Goal: Entertainment & Leisure: Browse casually

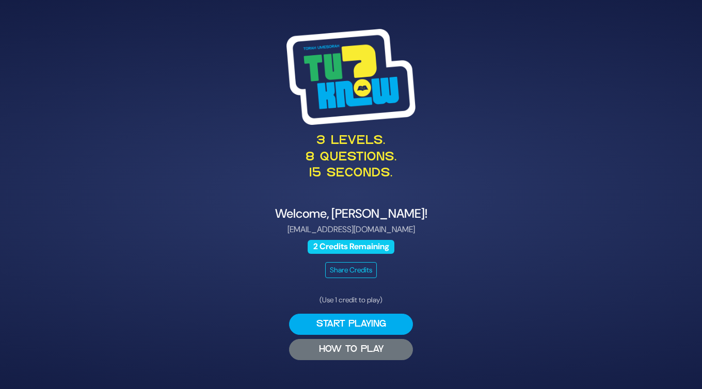
click at [368, 355] on button "HOW TO PLAY" at bounding box center [351, 349] width 124 height 21
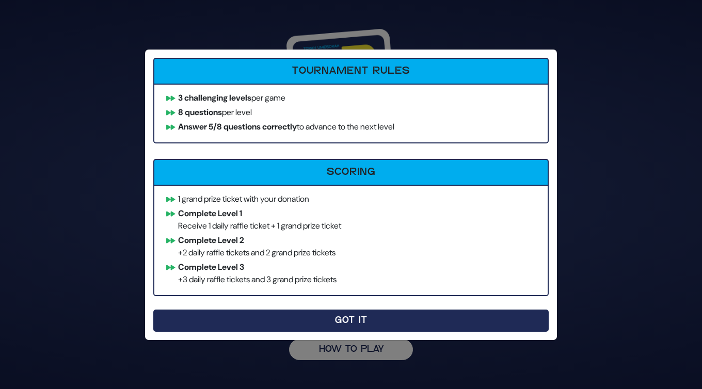
click at [336, 323] on button "Got It" at bounding box center [351, 321] width 396 height 22
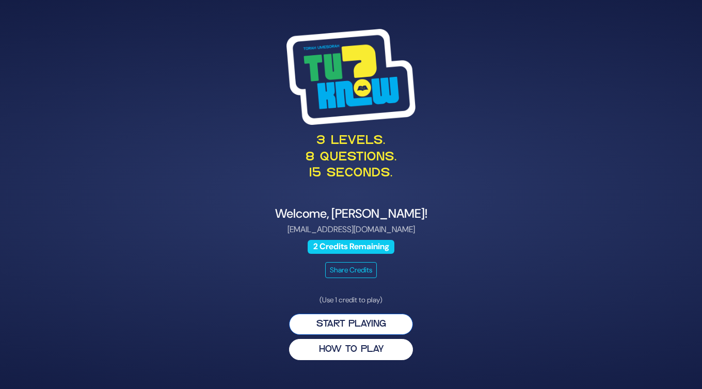
click at [367, 323] on button "Start Playing" at bounding box center [351, 324] width 124 height 21
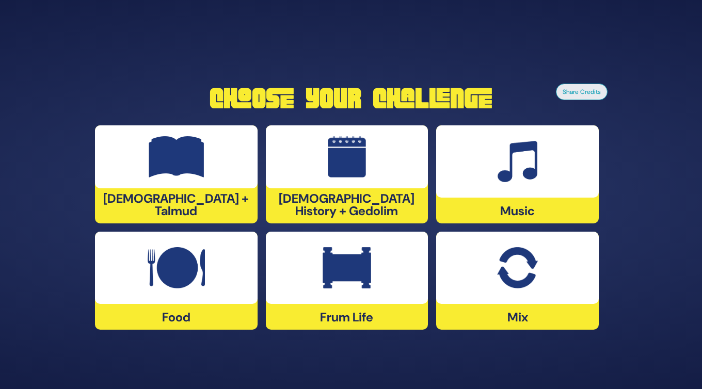
click at [529, 273] on img at bounding box center [517, 267] width 40 height 41
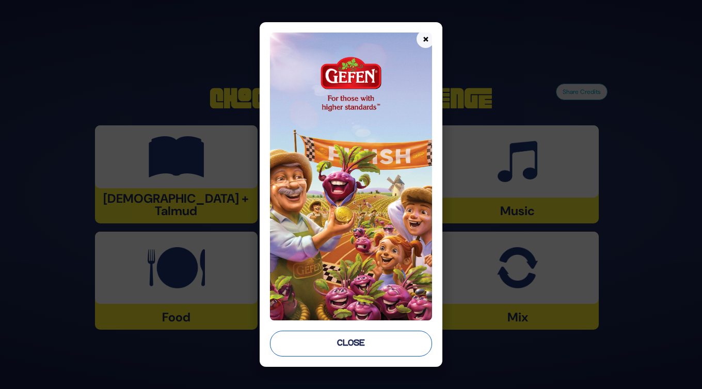
click at [370, 340] on button "Close" at bounding box center [351, 344] width 162 height 26
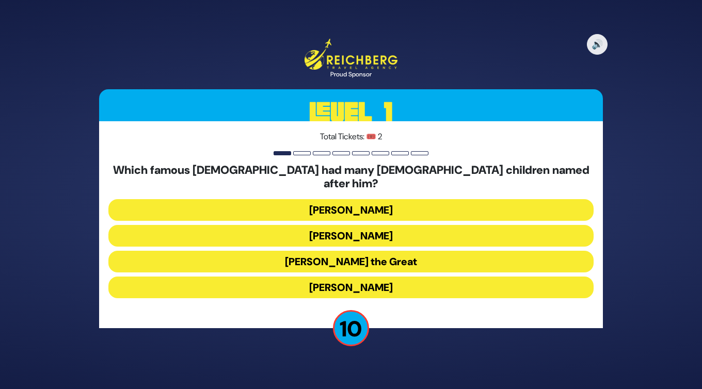
click at [305, 251] on button "[PERSON_NAME] the Great" at bounding box center [350, 262] width 485 height 22
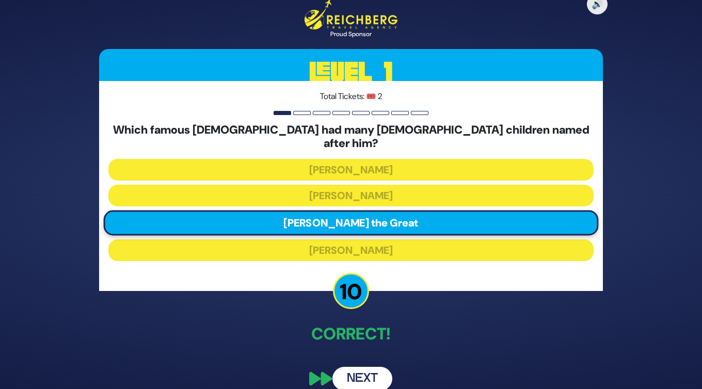
click at [370, 369] on button "Next" at bounding box center [363, 379] width 60 height 24
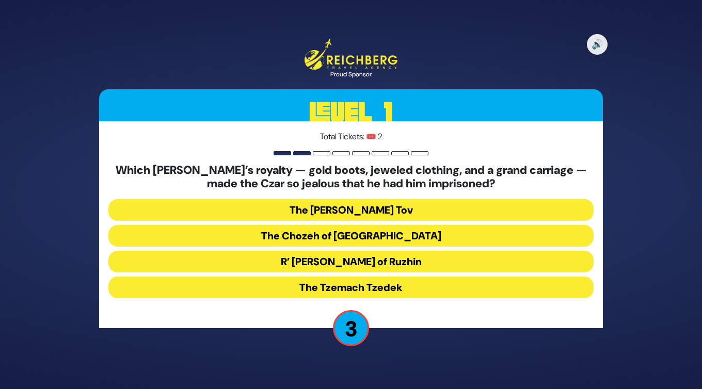
click at [386, 265] on button "R’ [PERSON_NAME] of Ruzhin" at bounding box center [350, 262] width 485 height 22
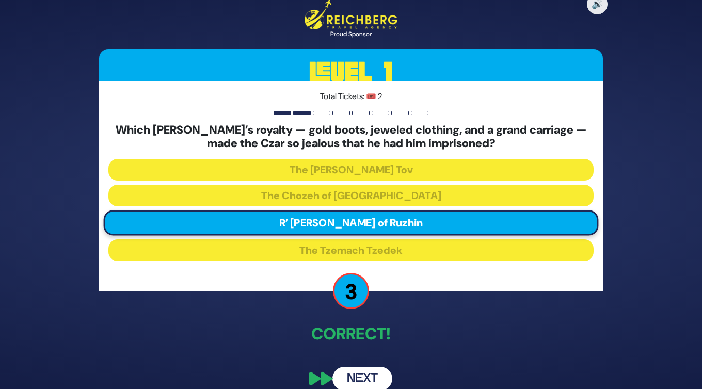
click at [368, 376] on button "Next" at bounding box center [363, 379] width 60 height 24
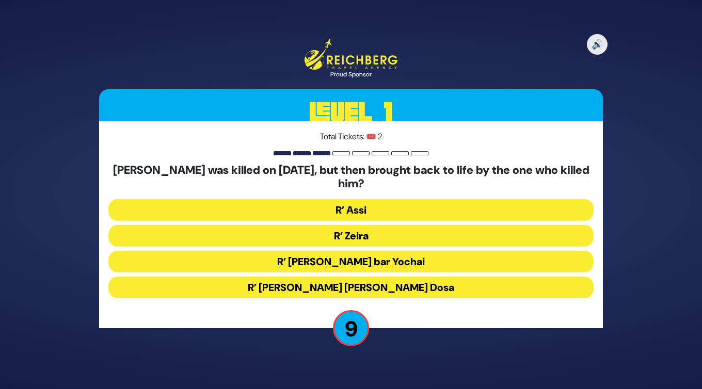
click at [365, 286] on button "R’ [PERSON_NAME] [PERSON_NAME] Dosa" at bounding box center [350, 288] width 485 height 22
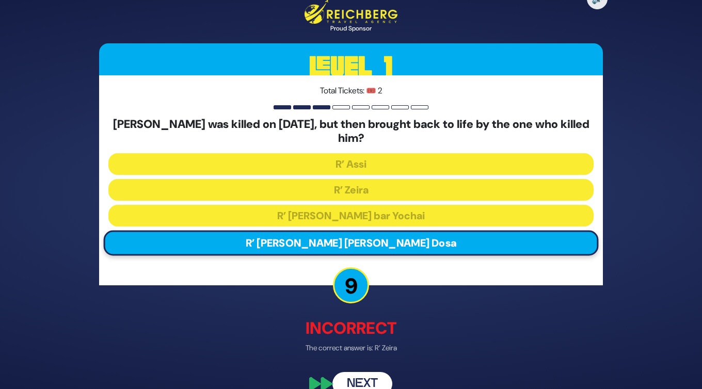
click at [371, 379] on button "Next" at bounding box center [363, 384] width 60 height 24
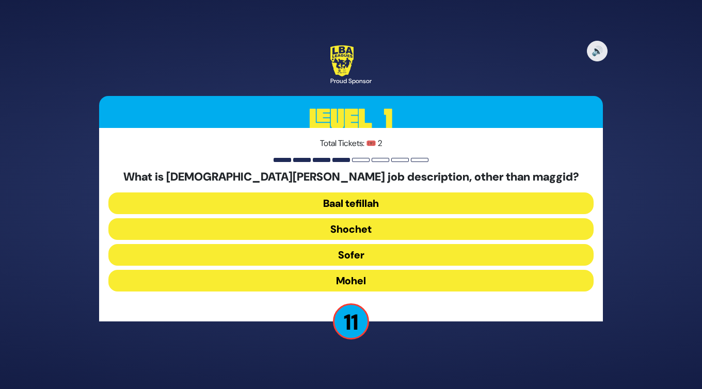
click at [361, 281] on button "Mohel" at bounding box center [350, 281] width 485 height 22
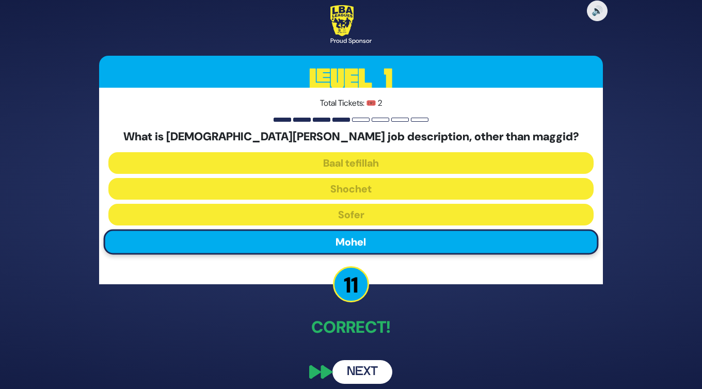
click at [371, 373] on button "Next" at bounding box center [363, 372] width 60 height 24
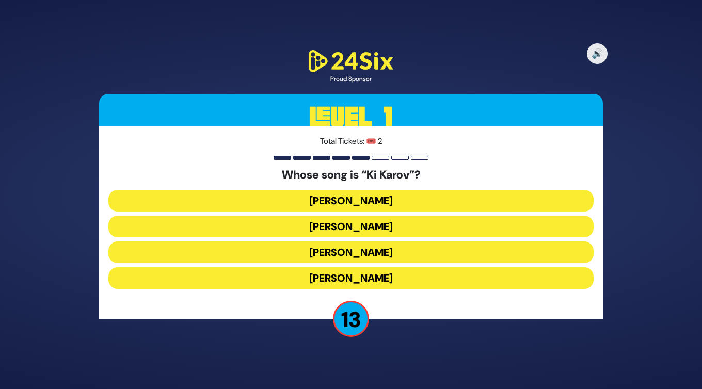
click at [384, 226] on button "[PERSON_NAME]" at bounding box center [350, 227] width 485 height 22
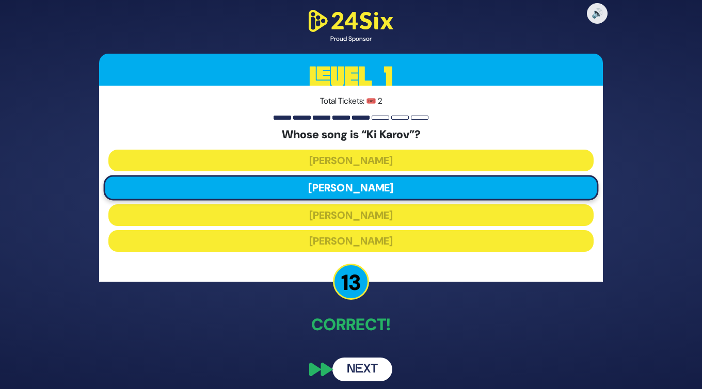
click at [376, 368] on button "Next" at bounding box center [363, 370] width 60 height 24
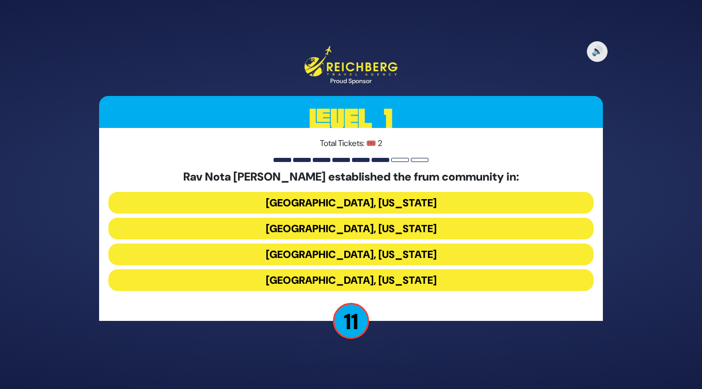
click at [389, 229] on button "[GEOGRAPHIC_DATA], [US_STATE]" at bounding box center [350, 229] width 485 height 22
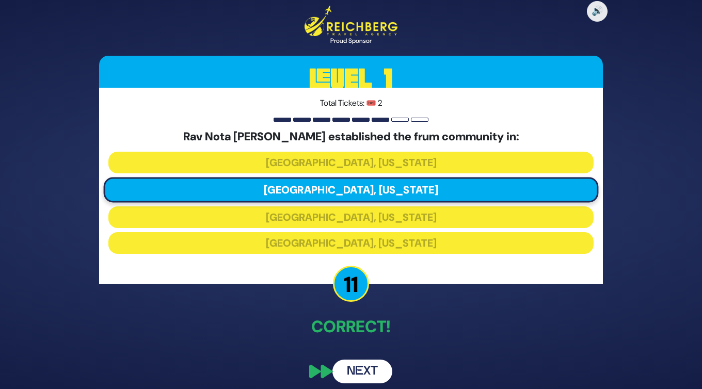
click at [376, 371] on button "Next" at bounding box center [363, 372] width 60 height 24
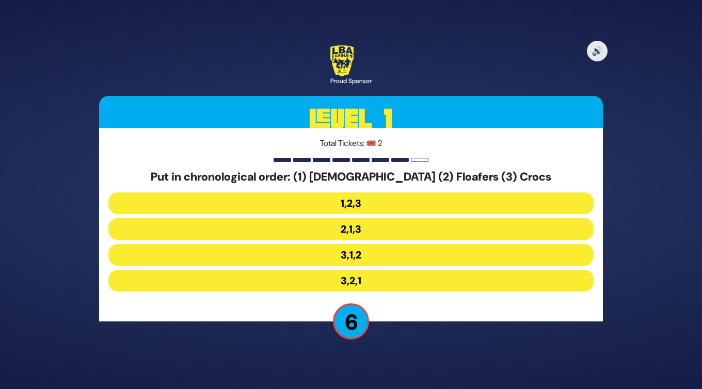
click at [347, 254] on button "3,1,2" at bounding box center [350, 255] width 485 height 22
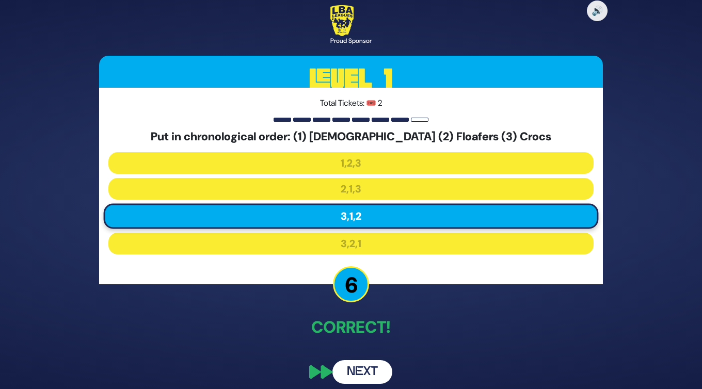
click at [369, 367] on button "Next" at bounding box center [363, 372] width 60 height 24
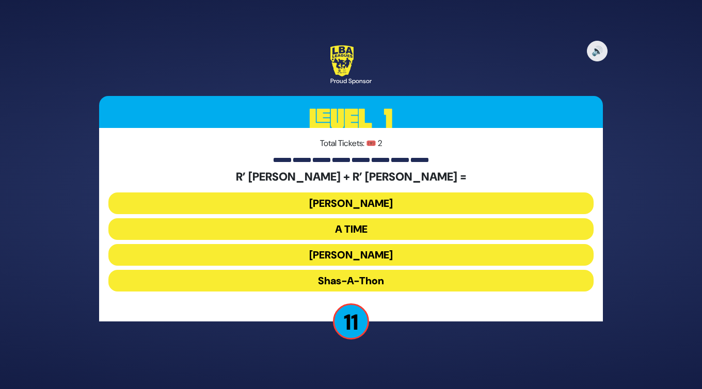
click at [374, 254] on button "[PERSON_NAME]" at bounding box center [350, 255] width 485 height 22
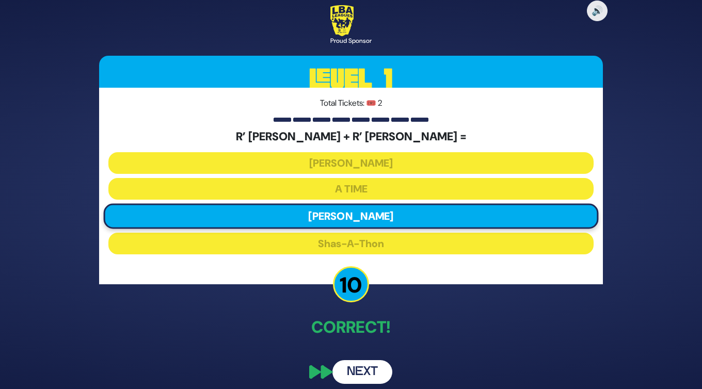
click at [370, 376] on button "Next" at bounding box center [363, 372] width 60 height 24
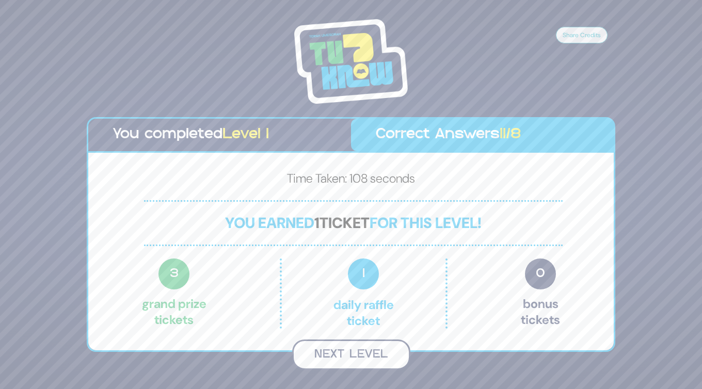
click at [380, 353] on button "Next Level" at bounding box center [351, 355] width 118 height 30
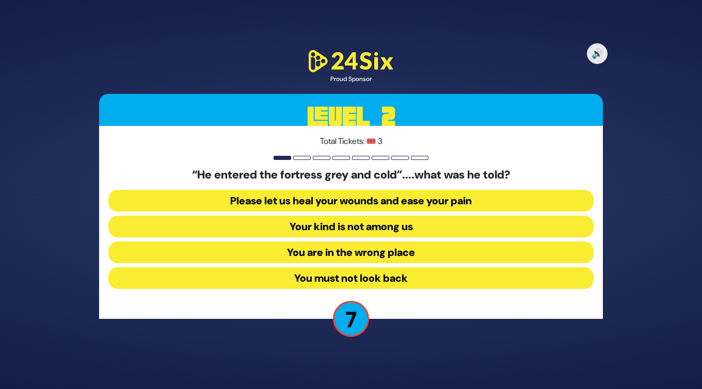
click at [393, 226] on button "Your kind is not among us" at bounding box center [350, 227] width 485 height 22
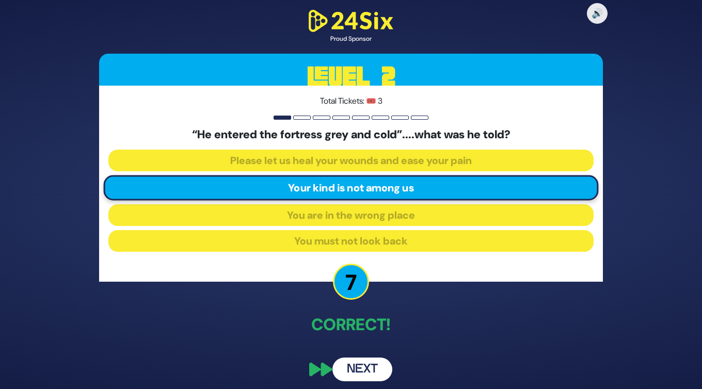
click at [369, 370] on button "Next" at bounding box center [363, 370] width 60 height 24
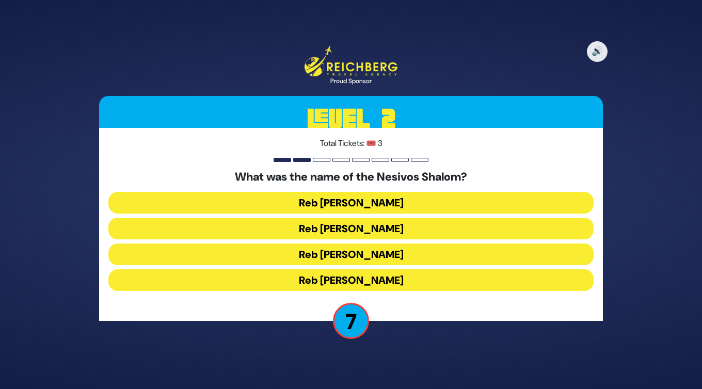
click at [384, 257] on button "Reb [PERSON_NAME]" at bounding box center [350, 255] width 485 height 22
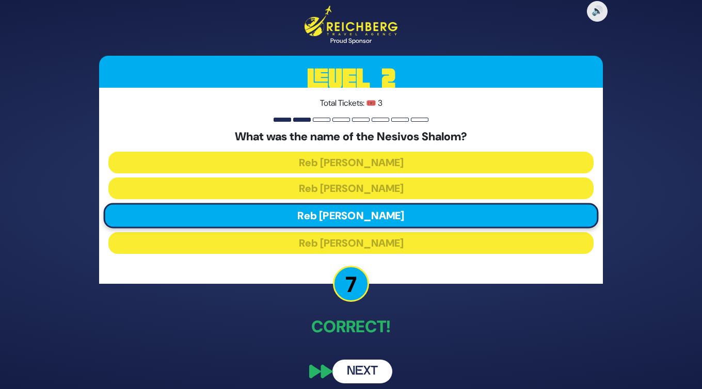
click at [374, 370] on button "Next" at bounding box center [363, 372] width 60 height 24
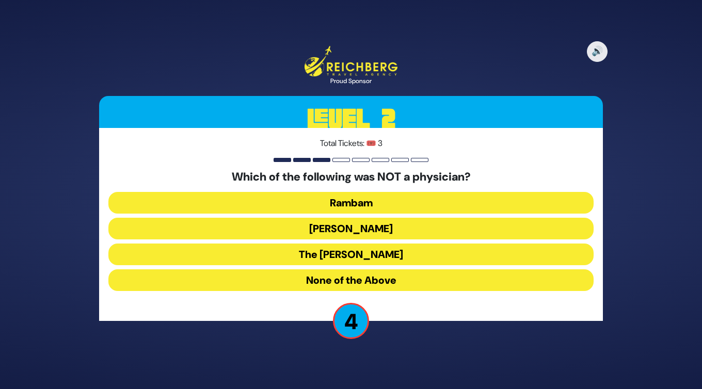
click at [379, 277] on button "None of the Above" at bounding box center [350, 281] width 485 height 22
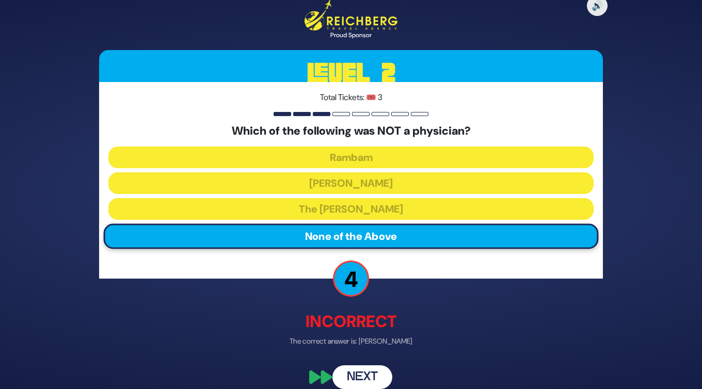
click at [374, 375] on button "Next" at bounding box center [363, 378] width 60 height 24
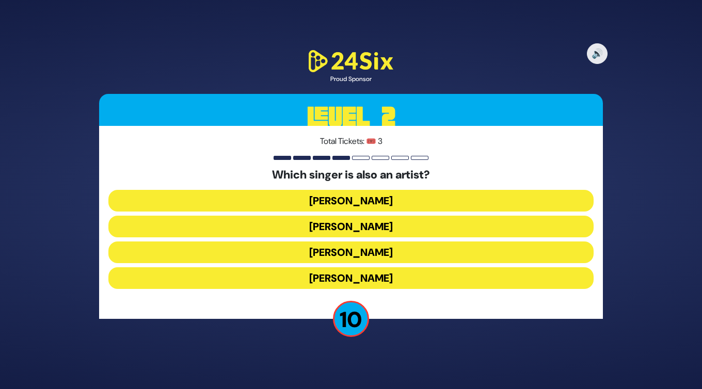
click at [381, 250] on button "[PERSON_NAME]" at bounding box center [350, 253] width 485 height 22
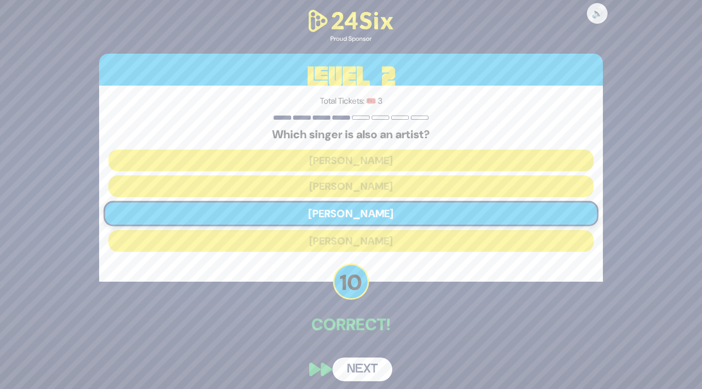
scroll to position [5, 0]
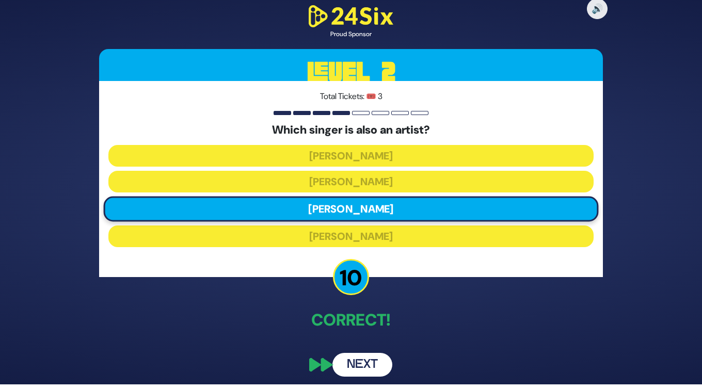
click at [369, 365] on button "Next" at bounding box center [363, 365] width 60 height 24
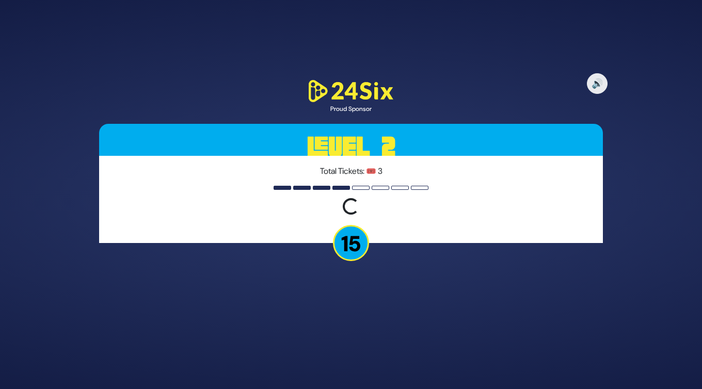
scroll to position [0, 0]
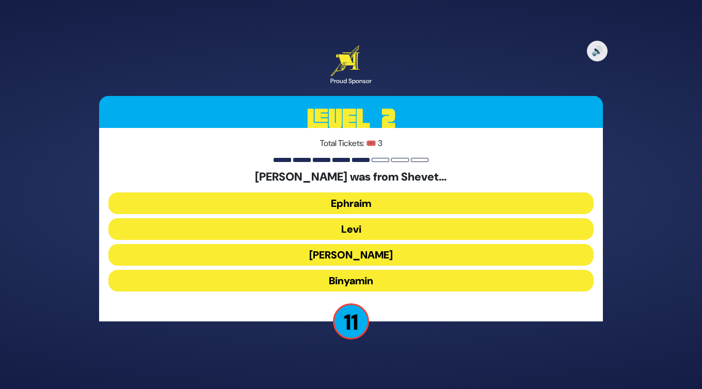
click at [417, 280] on button "Binyamin" at bounding box center [350, 281] width 485 height 22
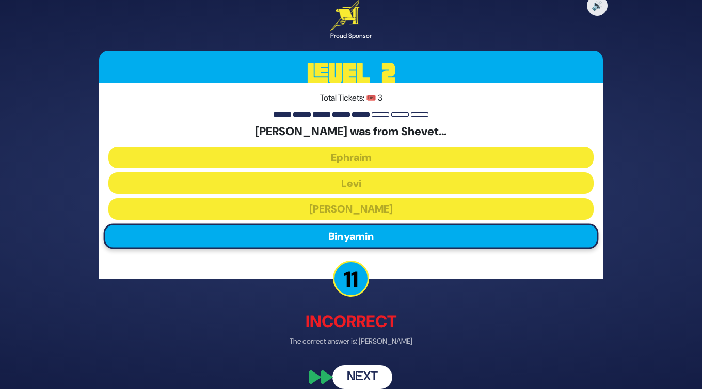
click at [371, 379] on button "Next" at bounding box center [363, 378] width 60 height 24
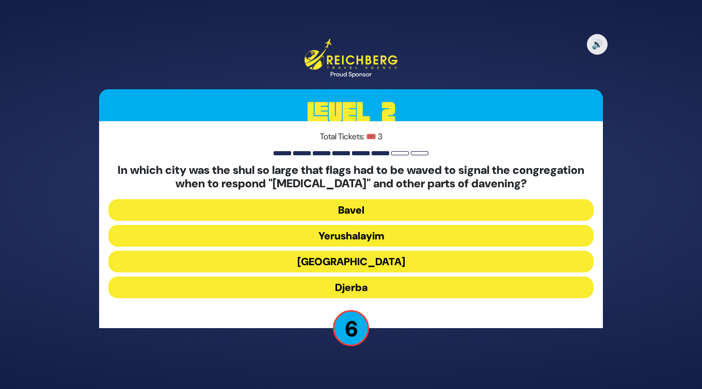
click at [388, 259] on button "[GEOGRAPHIC_DATA]" at bounding box center [350, 262] width 485 height 22
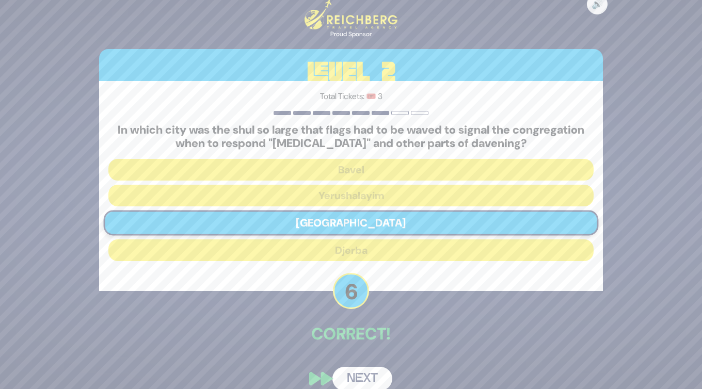
scroll to position [13, 0]
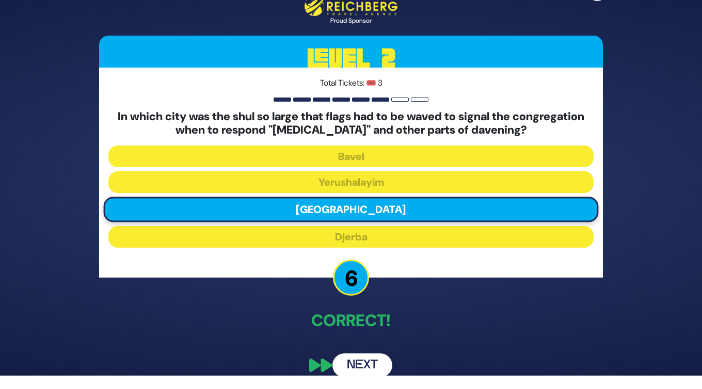
click at [377, 363] on button "Next" at bounding box center [363, 366] width 60 height 24
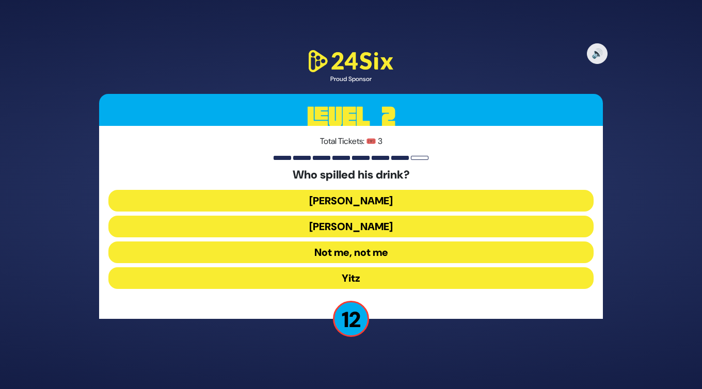
click at [377, 248] on button "Not me, not me" at bounding box center [350, 253] width 485 height 22
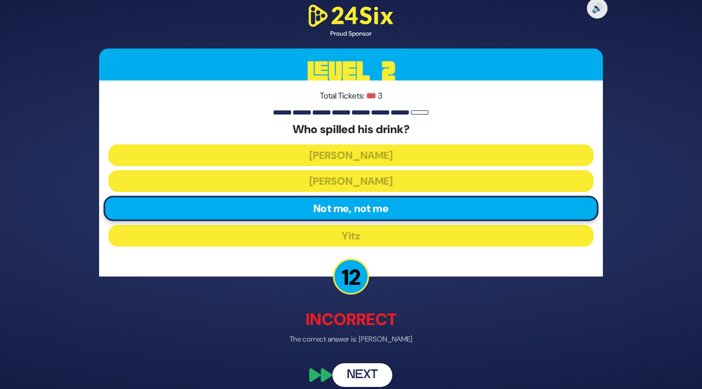
click at [368, 375] on button "Next" at bounding box center [363, 375] width 60 height 24
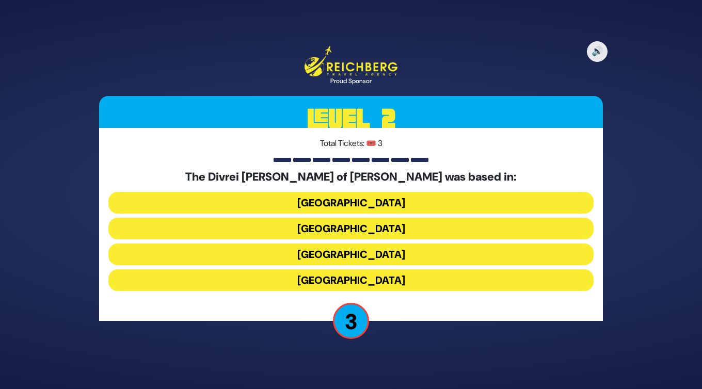
click at [372, 207] on button "[GEOGRAPHIC_DATA]" at bounding box center [350, 203] width 485 height 22
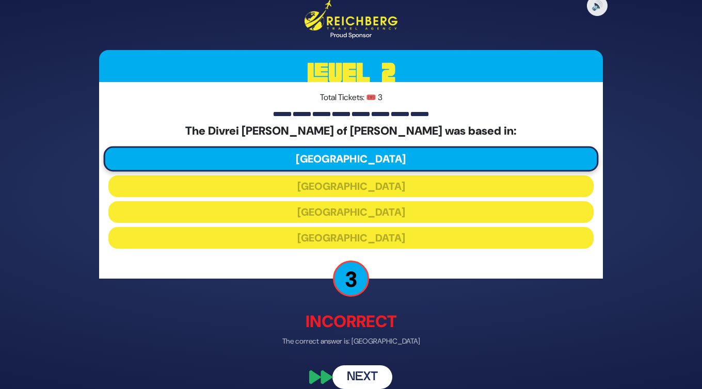
click at [367, 377] on button "Next" at bounding box center [363, 378] width 60 height 24
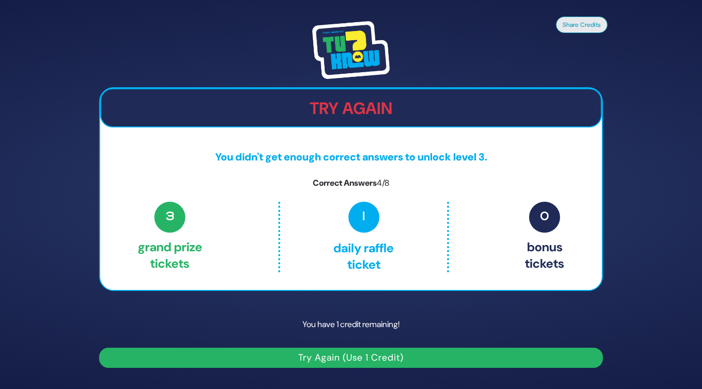
click at [375, 359] on button "Try Again (Use 1 Credit)" at bounding box center [351, 358] width 504 height 20
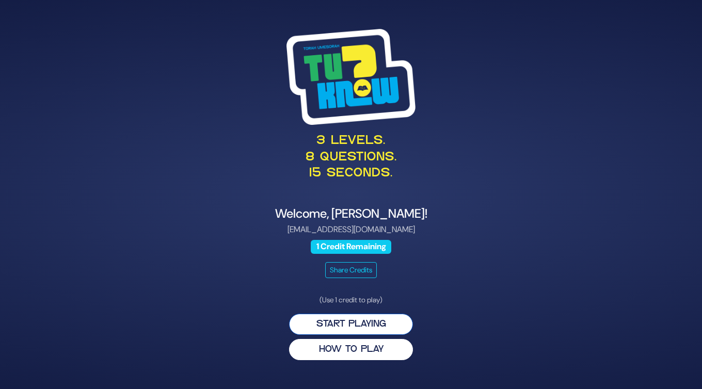
click at [360, 327] on button "Start Playing" at bounding box center [351, 324] width 124 height 21
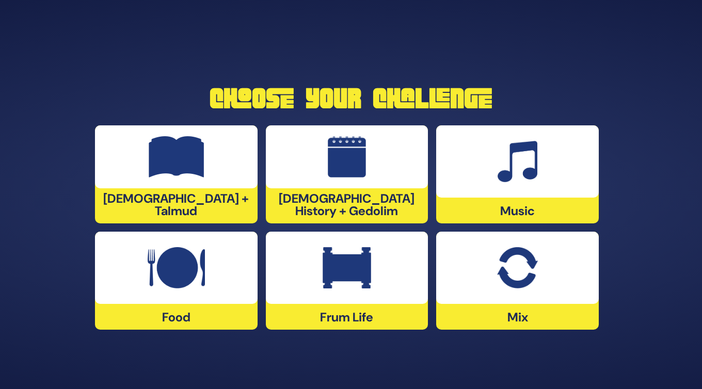
click at [511, 287] on img at bounding box center [517, 267] width 40 height 41
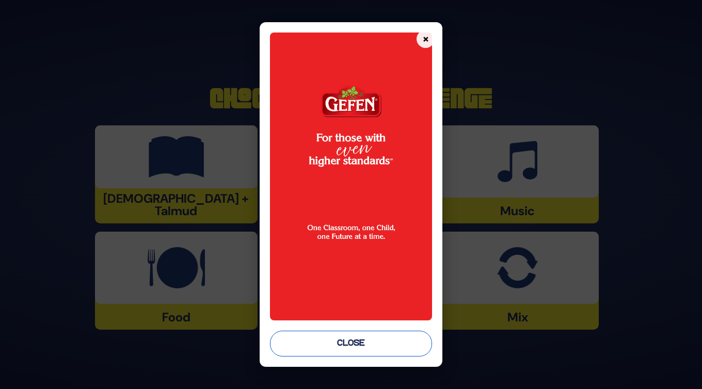
click at [351, 345] on button "Close" at bounding box center [351, 344] width 162 height 26
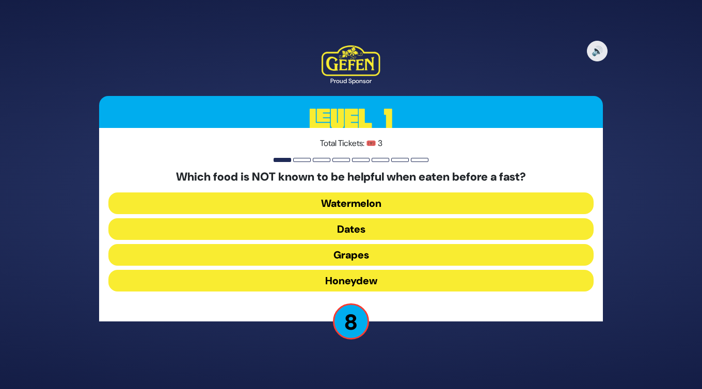
click at [359, 283] on button "Honeydew" at bounding box center [350, 281] width 485 height 22
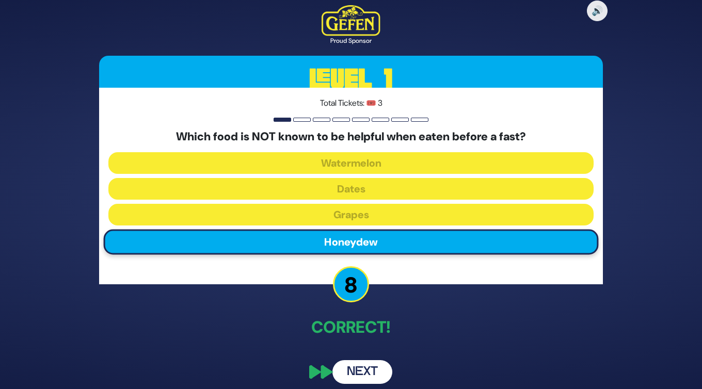
click at [363, 372] on button "Next" at bounding box center [363, 372] width 60 height 24
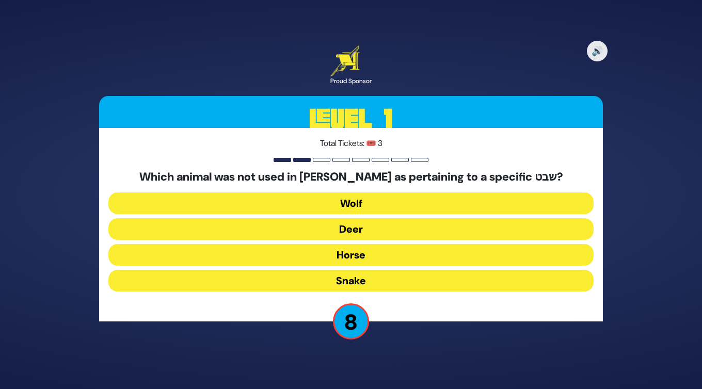
click at [365, 257] on button "Horse" at bounding box center [350, 255] width 485 height 22
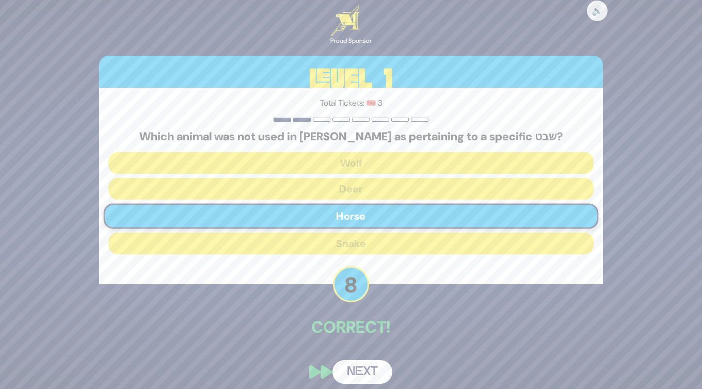
click at [368, 370] on button "Next" at bounding box center [363, 372] width 60 height 24
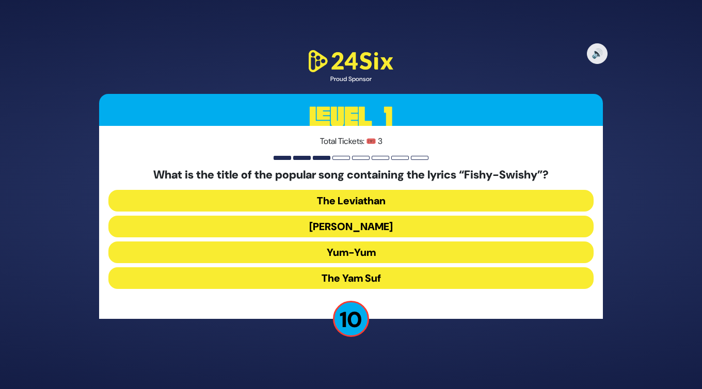
click at [375, 256] on button "Yum-Yum" at bounding box center [350, 253] width 485 height 22
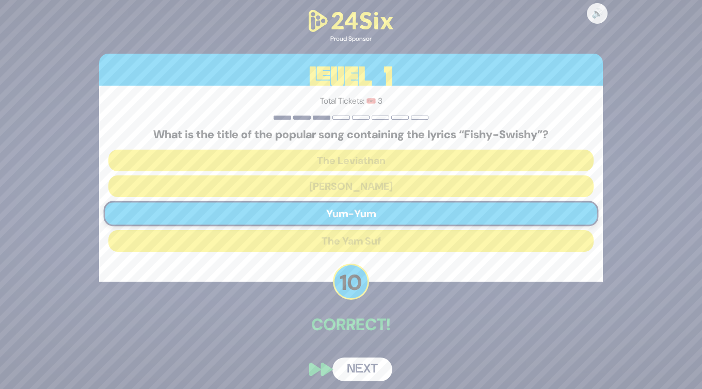
click at [366, 369] on button "Next" at bounding box center [363, 370] width 60 height 24
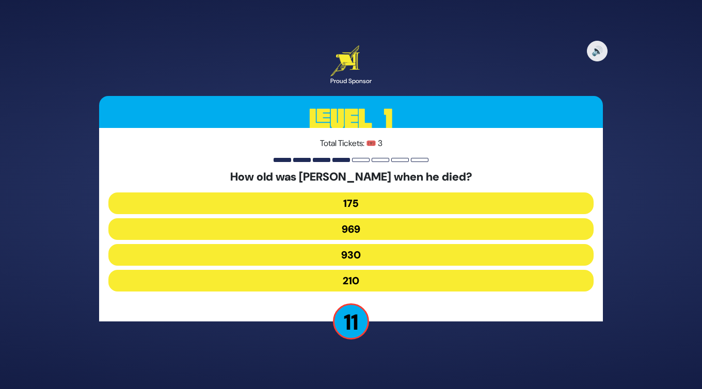
click at [358, 228] on button "969" at bounding box center [350, 229] width 485 height 22
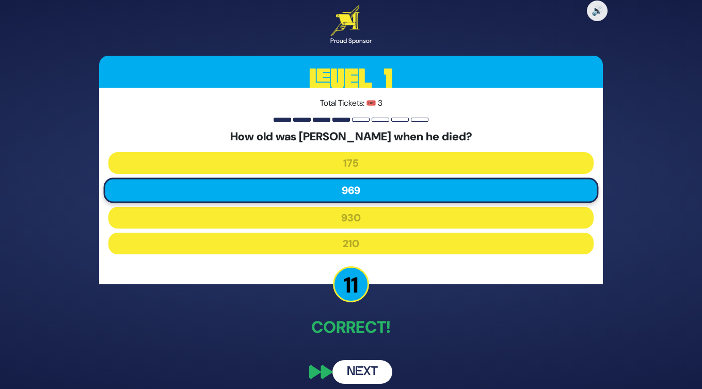
click at [365, 374] on button "Next" at bounding box center [363, 372] width 60 height 24
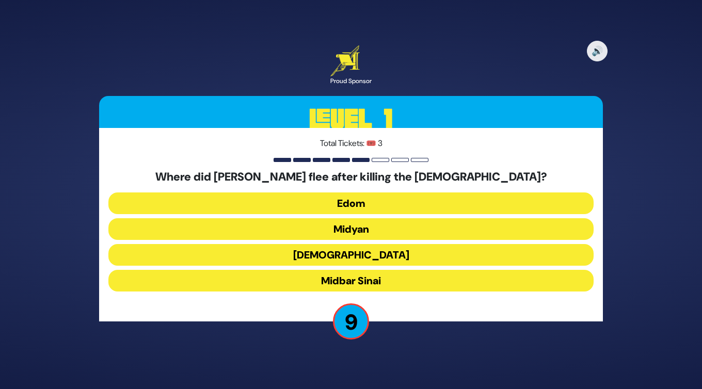
click at [360, 228] on button "Midyan" at bounding box center [350, 229] width 485 height 22
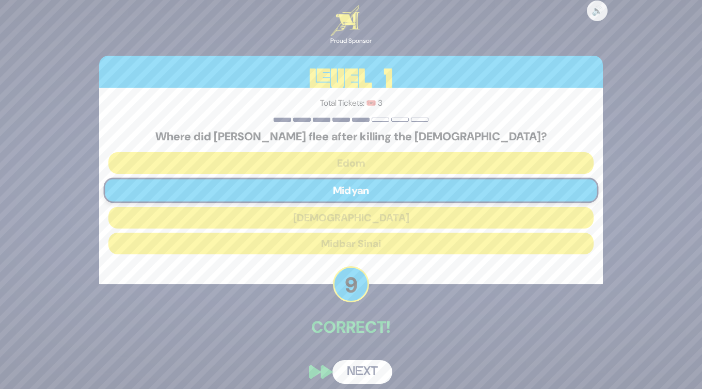
click at [364, 374] on button "Next" at bounding box center [363, 372] width 60 height 24
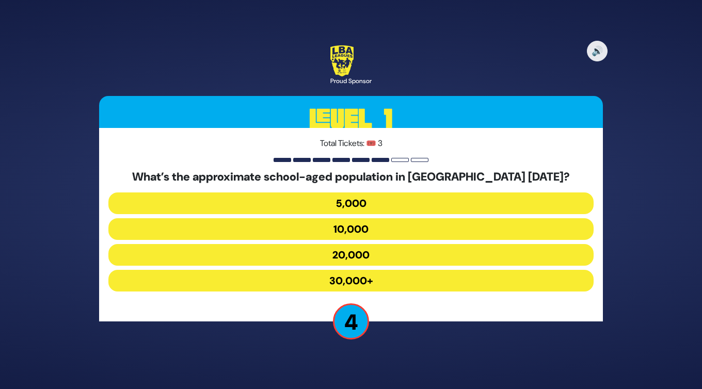
click at [362, 280] on button "30,000+" at bounding box center [350, 281] width 485 height 22
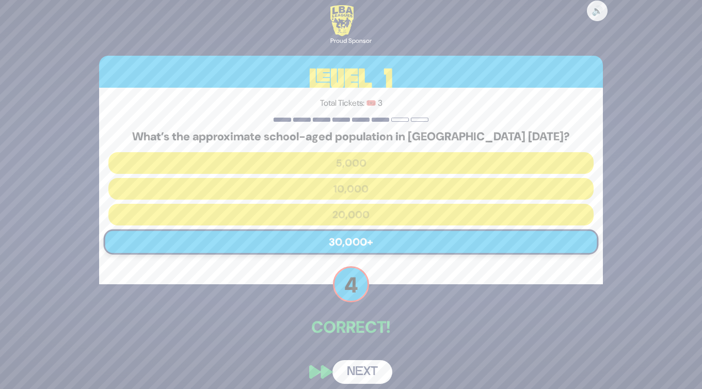
click at [362, 370] on button "Next" at bounding box center [363, 372] width 60 height 24
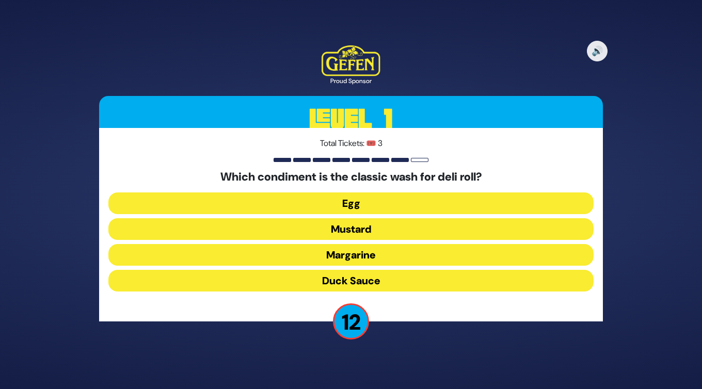
click at [351, 279] on button "Duck Sauce" at bounding box center [350, 281] width 485 height 22
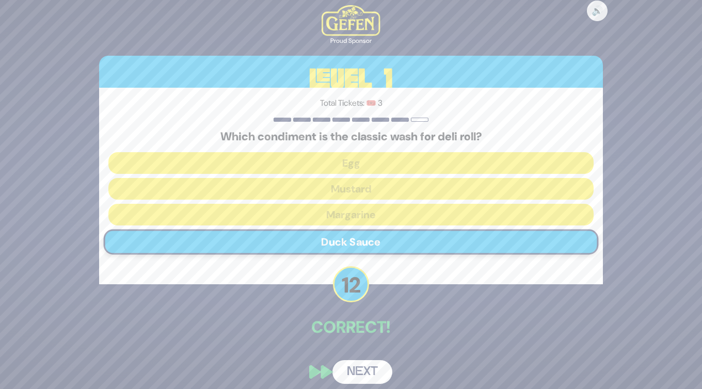
click at [362, 369] on button "Next" at bounding box center [363, 372] width 60 height 24
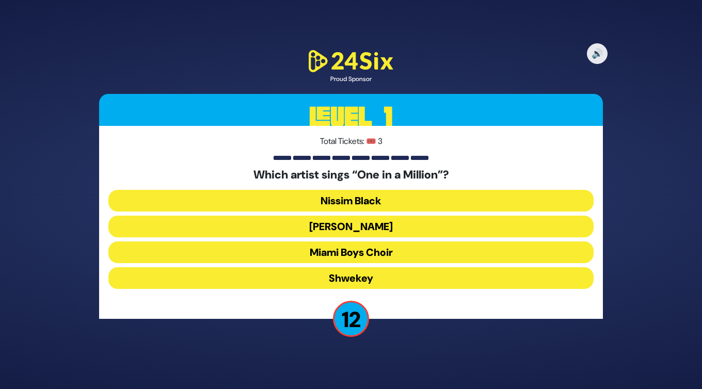
click at [384, 229] on button "[PERSON_NAME]" at bounding box center [350, 227] width 485 height 22
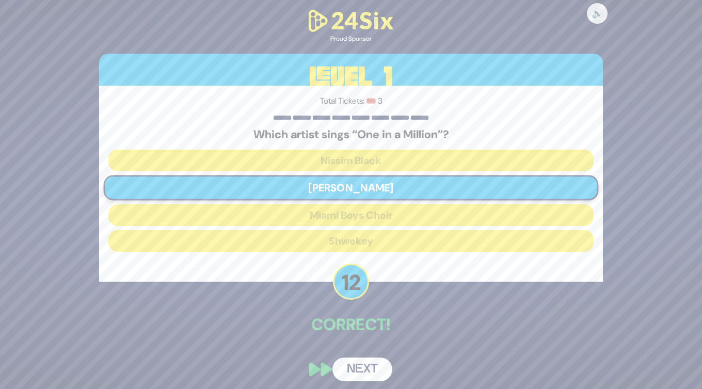
click at [370, 354] on div "🔊 Proud Sponsor Level 1 Total Tickets: 🎟️ 3 Which artist sings “One in a Millio…" at bounding box center [351, 194] width 529 height 399
click at [360, 372] on button "Next" at bounding box center [363, 370] width 60 height 24
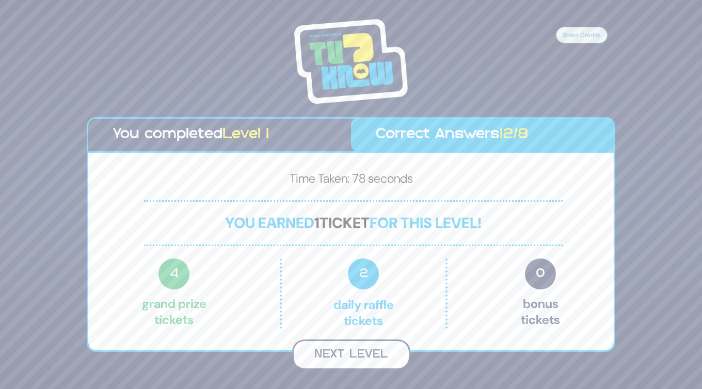
click at [354, 353] on button "Next Level" at bounding box center [351, 355] width 118 height 30
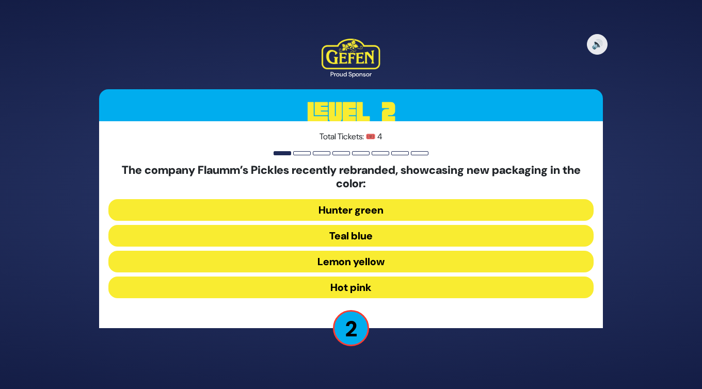
click at [369, 265] on button "Lemon yellow" at bounding box center [350, 262] width 485 height 22
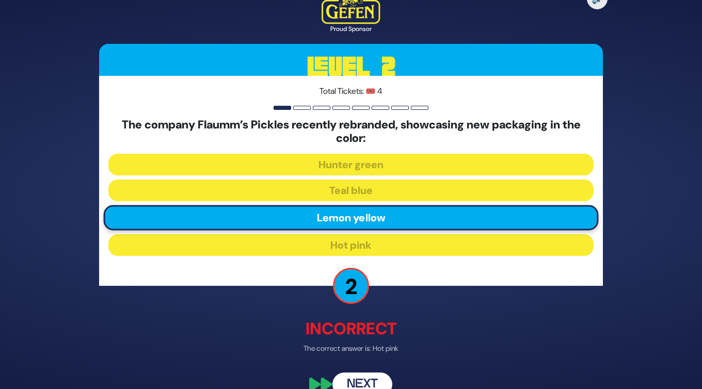
click at [362, 386] on button "Next" at bounding box center [363, 384] width 60 height 24
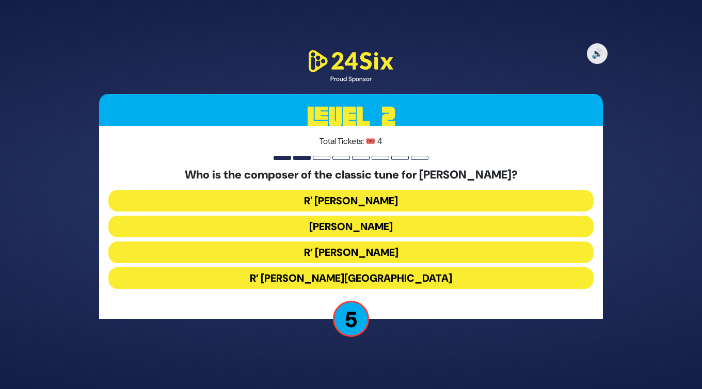
click at [381, 277] on button "R’ Shmuel Brazil" at bounding box center [350, 278] width 485 height 22
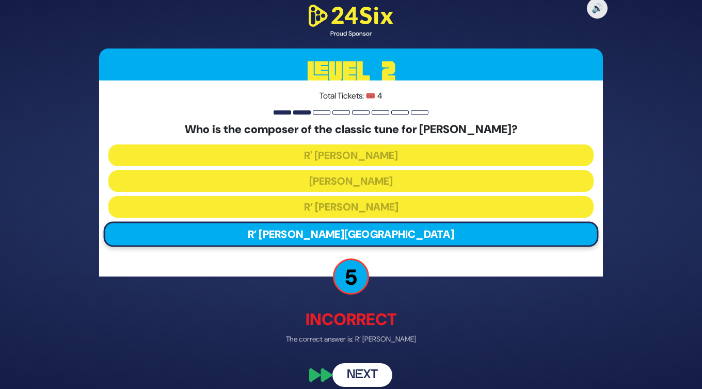
click at [358, 375] on button "Next" at bounding box center [363, 375] width 60 height 24
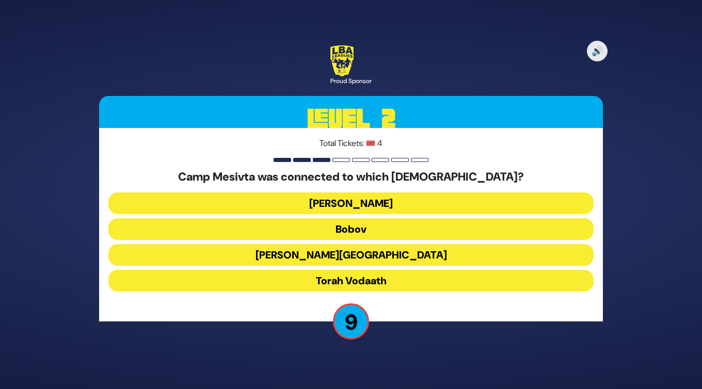
click at [367, 281] on button "Torah Vodaath" at bounding box center [350, 281] width 485 height 22
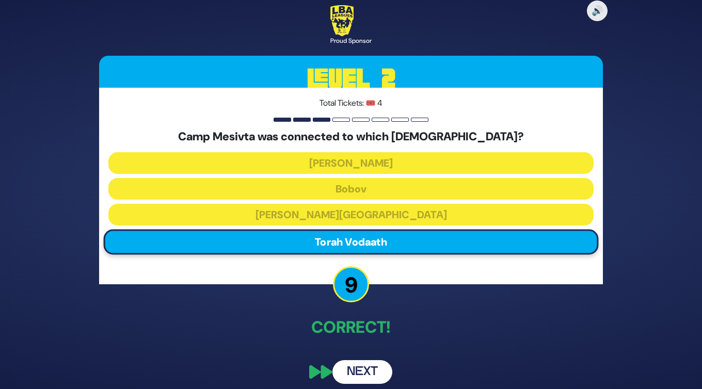
click at [374, 369] on button "Next" at bounding box center [363, 372] width 60 height 24
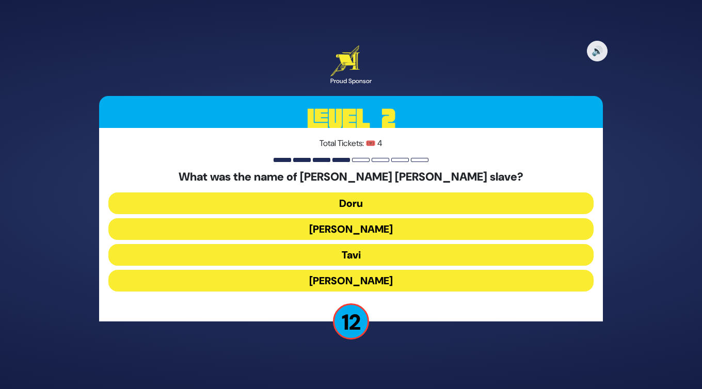
click at [371, 261] on button "Tavi" at bounding box center [350, 255] width 485 height 22
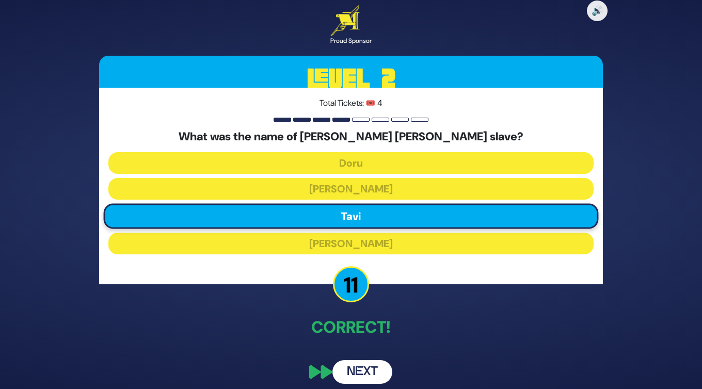
click at [367, 371] on button "Next" at bounding box center [363, 372] width 60 height 24
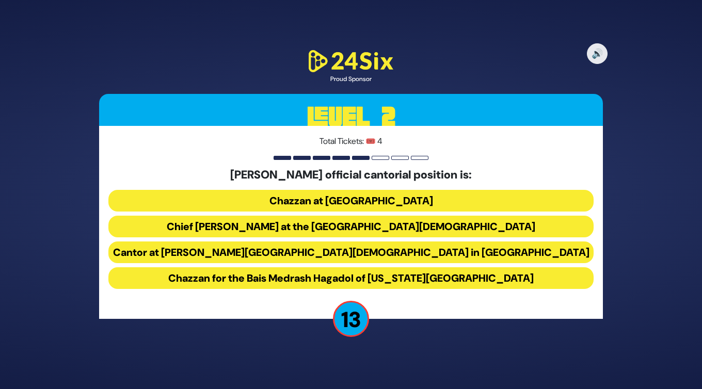
click at [370, 230] on button "Chief Cantor at the Park East Synagogue" at bounding box center [350, 227] width 485 height 22
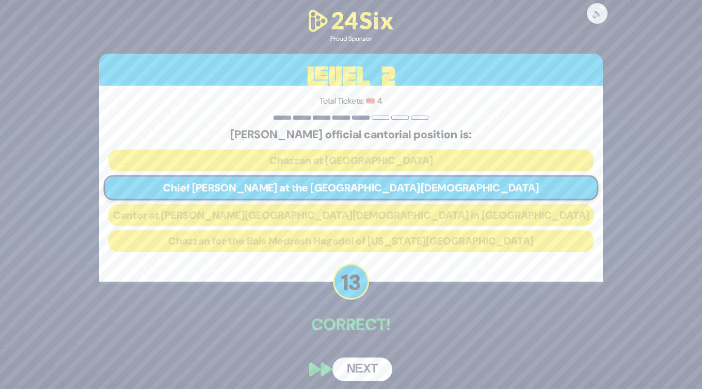
click at [364, 367] on button "Next" at bounding box center [363, 370] width 60 height 24
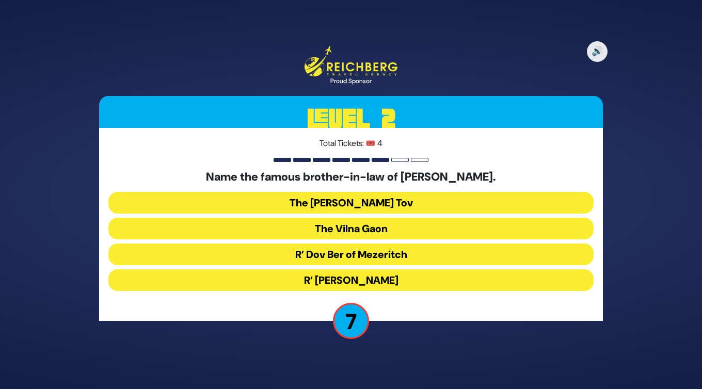
click at [340, 259] on button "R’ Dov Ber of Mezeritch" at bounding box center [350, 255] width 485 height 22
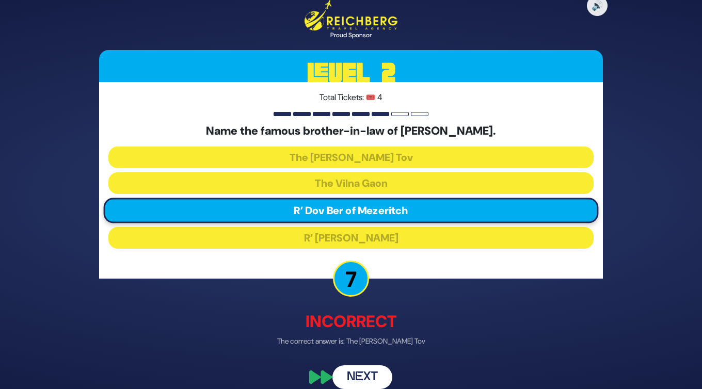
click at [365, 378] on button "Next" at bounding box center [363, 378] width 60 height 24
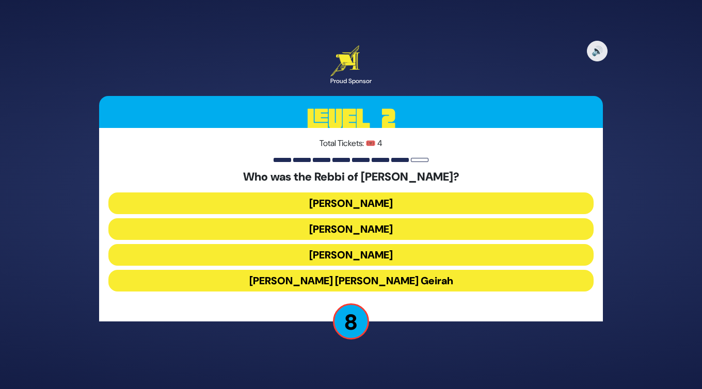
click at [375, 253] on button "Shmuel Hanavi" at bounding box center [350, 255] width 485 height 22
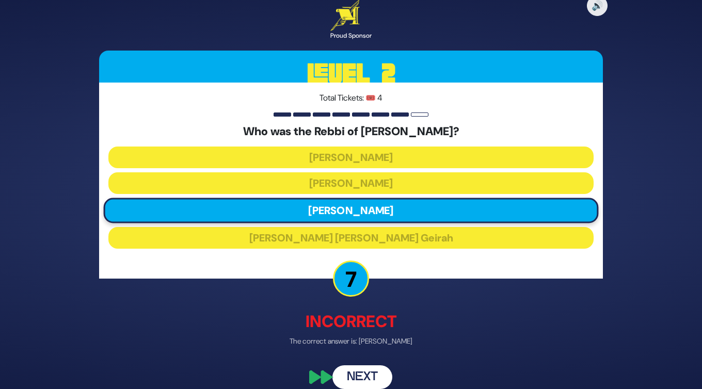
click at [377, 377] on button "Next" at bounding box center [363, 378] width 60 height 24
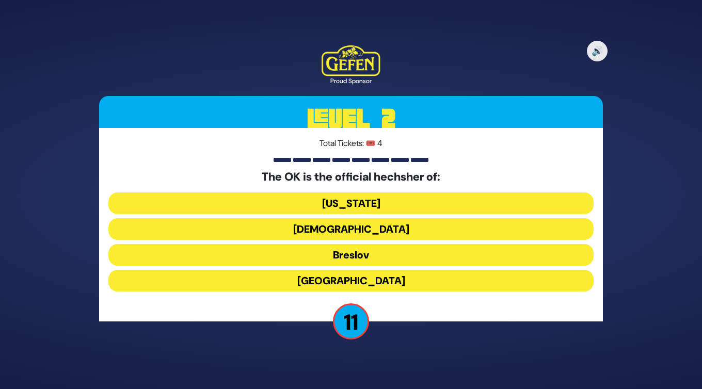
click at [382, 204] on button "New York" at bounding box center [350, 204] width 485 height 22
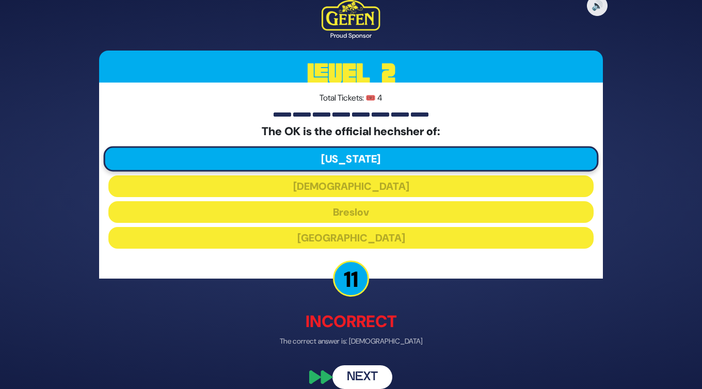
scroll to position [12, 0]
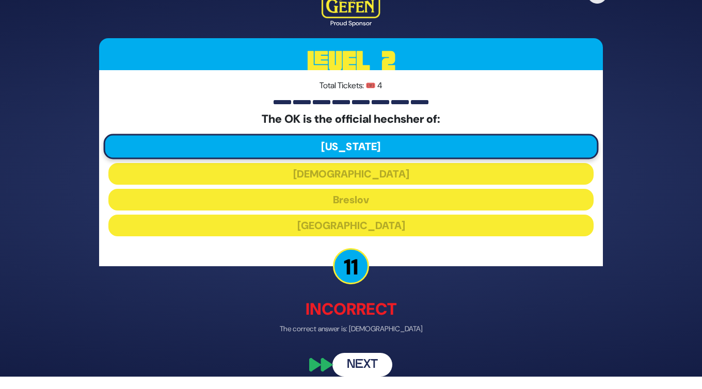
click at [367, 360] on button "Next" at bounding box center [363, 365] width 60 height 24
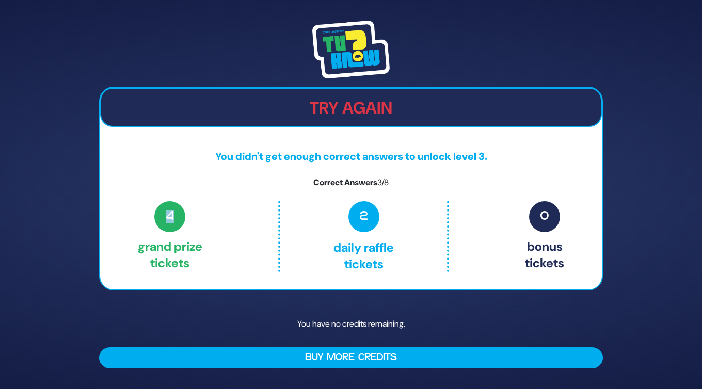
drag, startPoint x: 171, startPoint y: 215, endPoint x: 184, endPoint y: 215, distance: 13.4
click at [185, 215] on span "4" at bounding box center [169, 216] width 31 height 31
click at [174, 217] on span "4" at bounding box center [169, 216] width 31 height 31
drag, startPoint x: 169, startPoint y: 216, endPoint x: 185, endPoint y: 215, distance: 15.5
click at [185, 216] on span "4" at bounding box center [169, 216] width 31 height 31
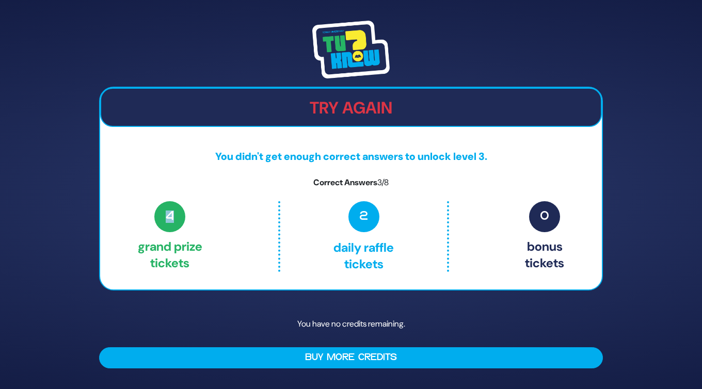
click at [185, 215] on span "4" at bounding box center [169, 216] width 31 height 31
click at [170, 213] on span "4" at bounding box center [169, 216] width 31 height 31
click at [173, 214] on span "4" at bounding box center [169, 216] width 31 height 31
